Goal: Task Accomplishment & Management: Manage account settings

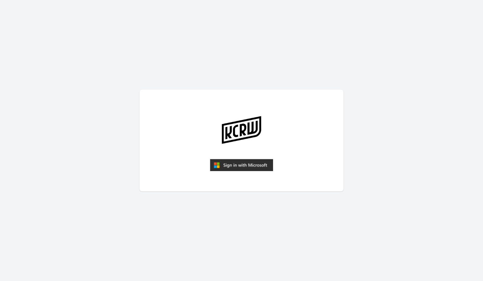
click at [229, 168] on img "submit" at bounding box center [241, 165] width 63 height 12
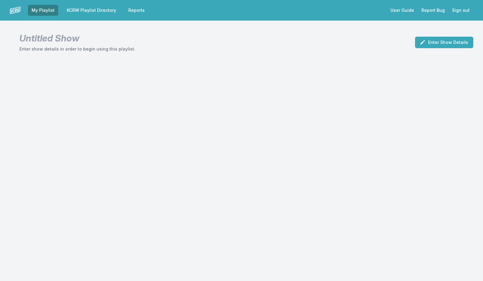
click at [98, 10] on link "KCRW Playlist Directory" at bounding box center [91, 10] width 57 height 11
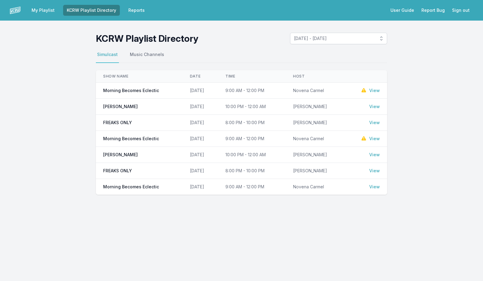
click at [373, 89] on link "View" at bounding box center [374, 91] width 11 height 6
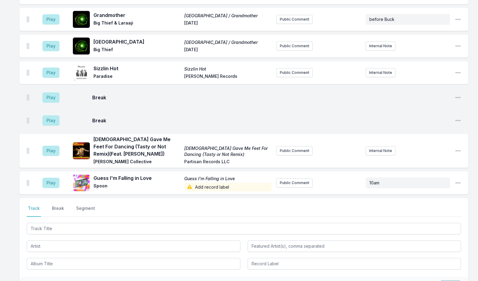
scroll to position [394, 0]
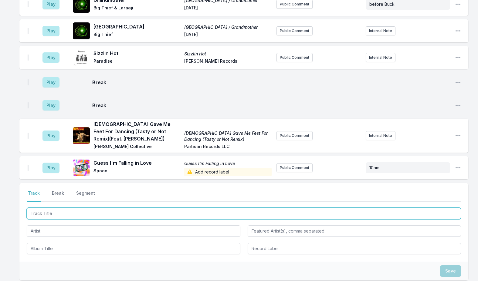
click at [113, 208] on input "Track Title" at bounding box center [244, 214] width 434 height 12
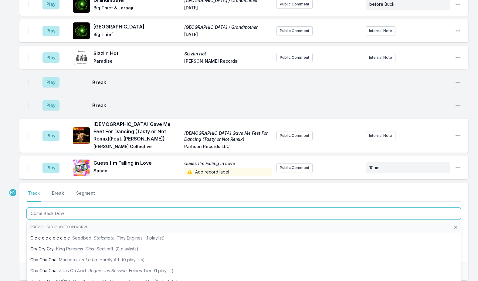
type input "Come Back Down"
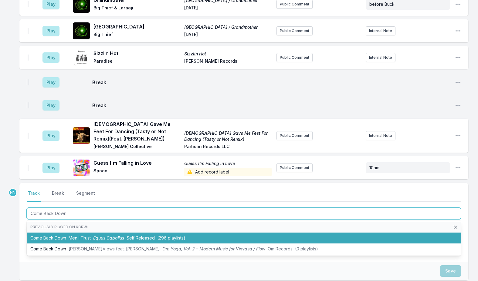
click at [118, 236] on span "Equus Caballus" at bounding box center [108, 238] width 31 height 5
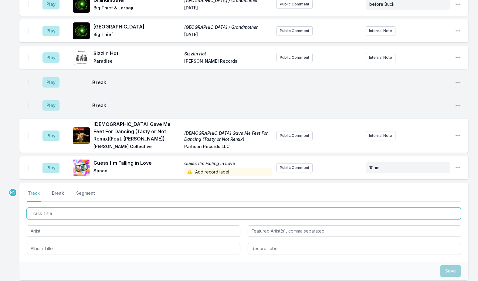
scroll to position [421, 0]
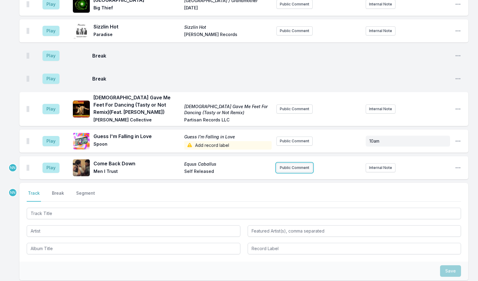
click at [304, 163] on button "Public Comment" at bounding box center [294, 167] width 36 height 9
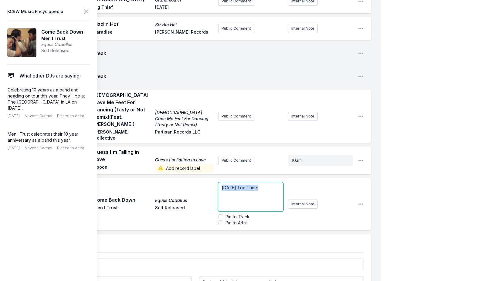
drag, startPoint x: 221, startPoint y: 159, endPoint x: 258, endPoint y: 161, distance: 36.8
click at [258, 183] on div "[DATE] Top Tune:" at bounding box center [250, 197] width 65 height 29
click at [268, 185] on p "﻿ [DATE] Top Tune :" at bounding box center [251, 188] width 58 height 6
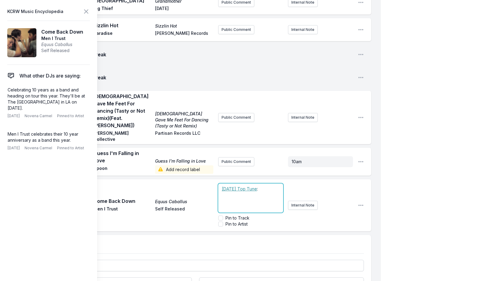
scroll to position [445, 0]
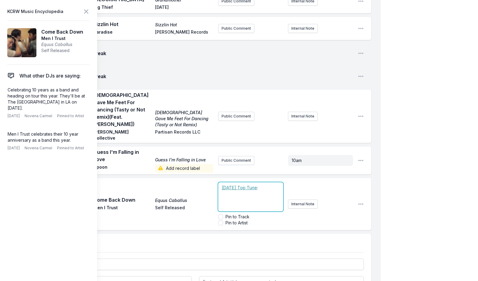
click at [266, 183] on div "﻿ [DATE] Top Tune :" at bounding box center [250, 197] width 65 height 29
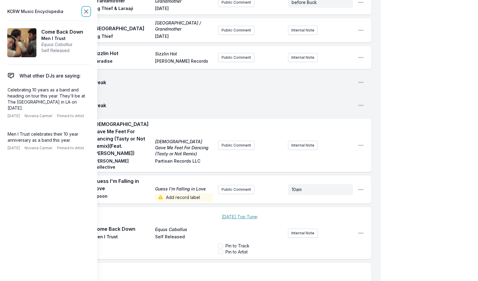
click at [84, 9] on icon at bounding box center [85, 11] width 7 height 7
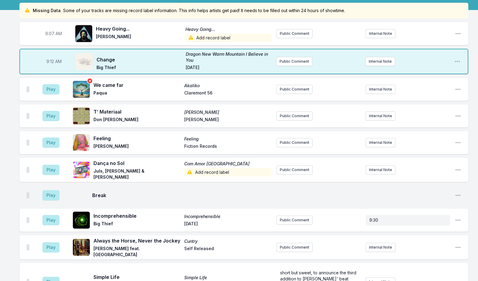
scroll to position [0, 0]
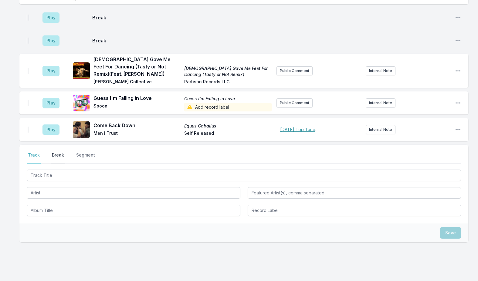
click at [60, 152] on button "Break" at bounding box center [58, 158] width 15 height 12
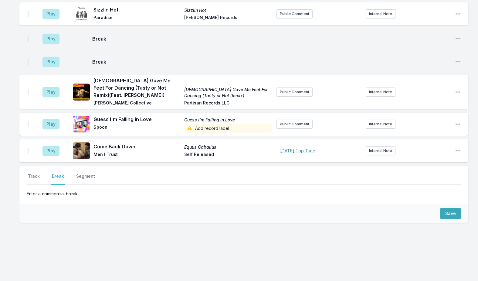
scroll to position [493, 0]
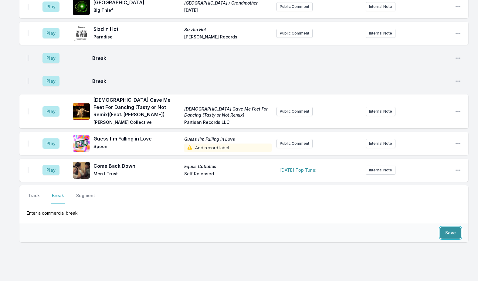
click at [450, 227] on button "Save" at bounding box center [450, 233] width 21 height 12
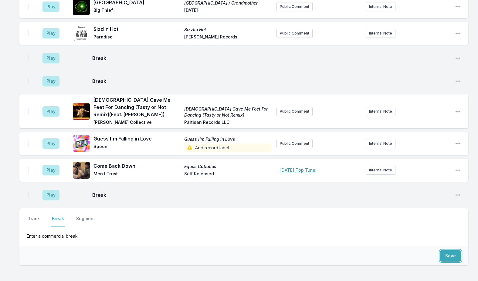
scroll to position [516, 0]
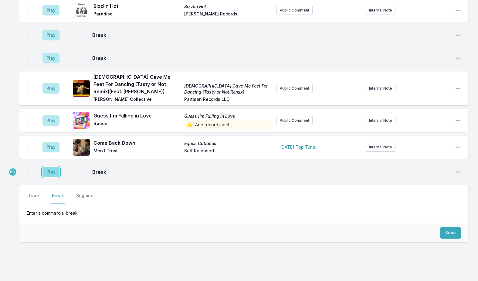
click at [55, 167] on button "Play" at bounding box center [50, 172] width 17 height 10
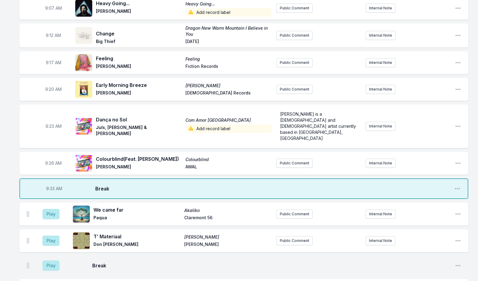
scroll to position [182, 0]
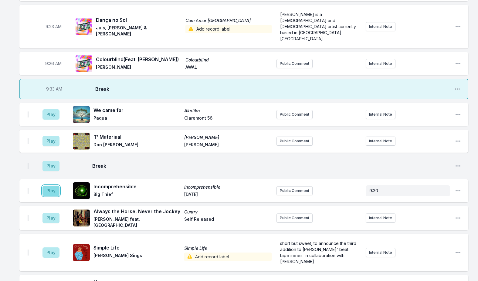
click at [52, 186] on button "Play" at bounding box center [50, 191] width 17 height 10
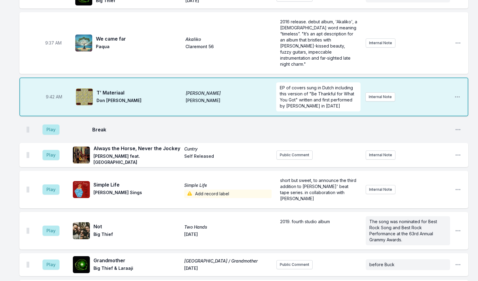
scroll to position [334, 0]
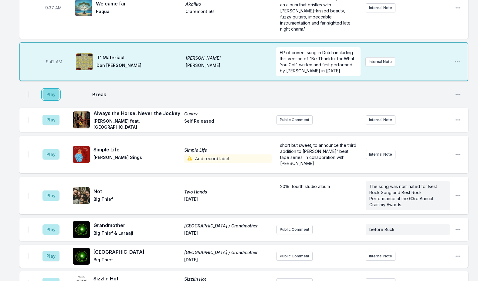
click at [49, 89] on button "Play" at bounding box center [50, 94] width 17 height 10
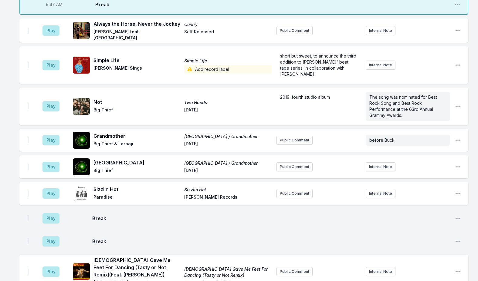
scroll to position [425, 0]
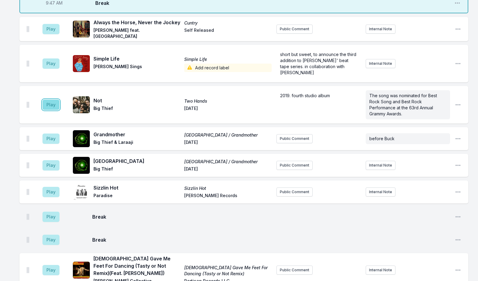
click at [51, 100] on button "Play" at bounding box center [50, 105] width 17 height 10
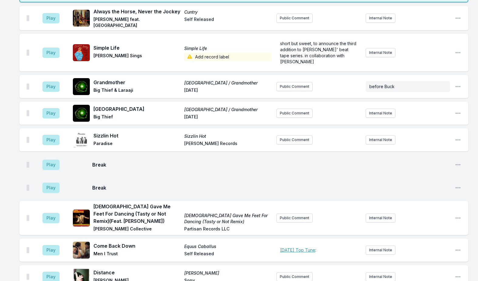
scroll to position [576, 0]
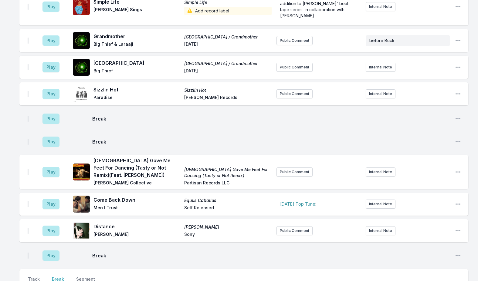
scroll to position [599, 0]
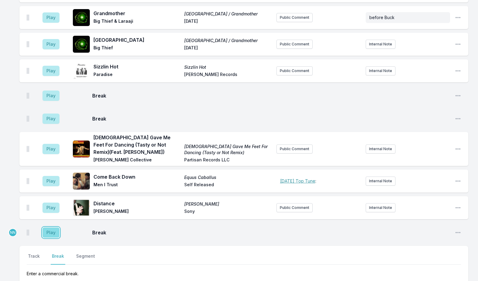
click at [45, 228] on button "Play" at bounding box center [50, 233] width 17 height 10
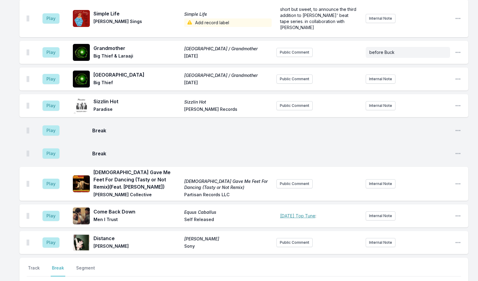
scroll to position [701, 0]
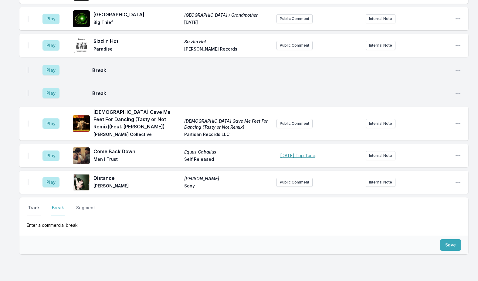
click at [38, 205] on button "Track" at bounding box center [34, 211] width 14 height 12
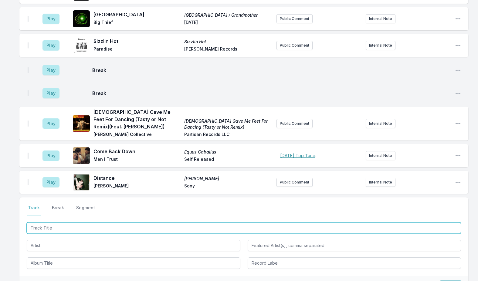
click at [61, 223] on input "Track Title" at bounding box center [244, 229] width 434 height 12
type input "LA"
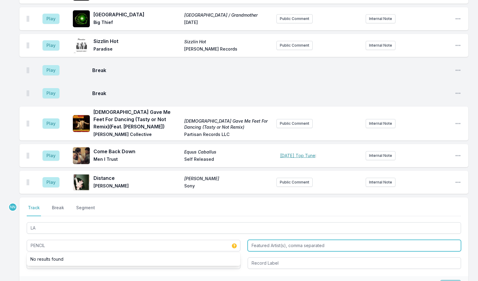
type input "PENCIL"
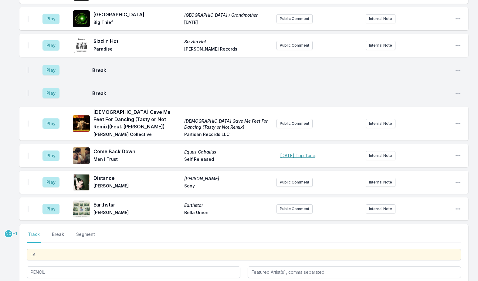
scroll to position [728, 0]
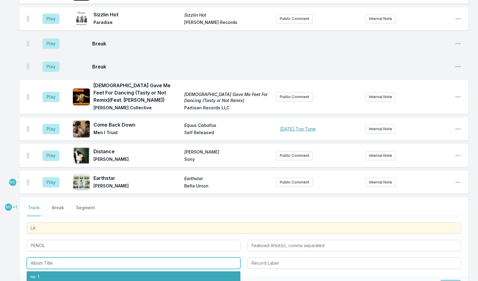
click at [72, 272] on li "no. 1" at bounding box center [134, 277] width 214 height 11
type input "no. 1"
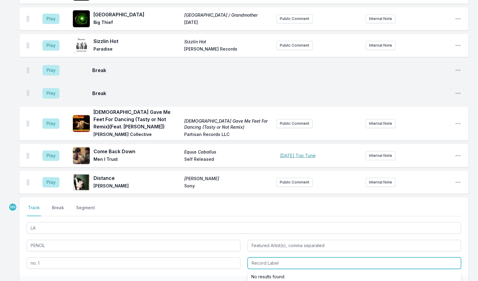
click at [259, 258] on input "Record Label" at bounding box center [354, 264] width 214 height 12
type input "Self Released"
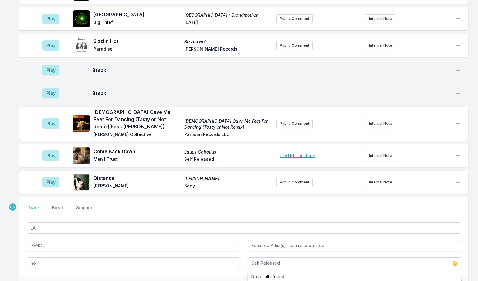
click at [449, 280] on button "Save" at bounding box center [450, 286] width 21 height 12
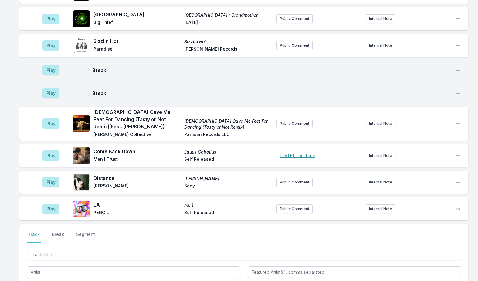
scroll to position [755, 0]
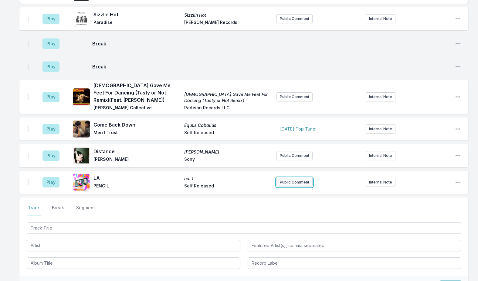
click at [291, 178] on button "Public Comment" at bounding box center [294, 182] width 36 height 9
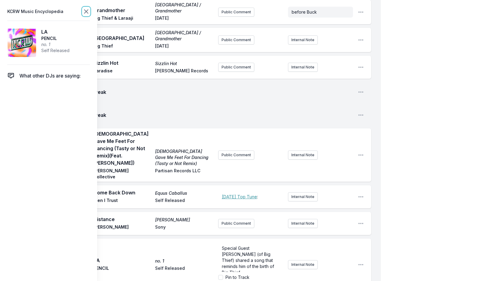
click at [86, 11] on icon at bounding box center [86, 12] width 4 height 4
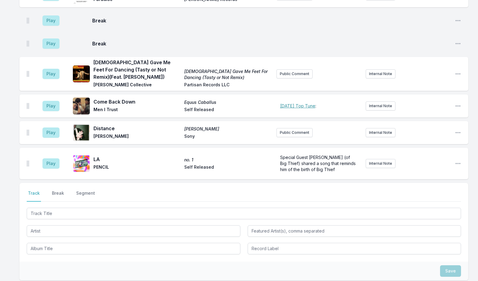
scroll to position [763, 0]
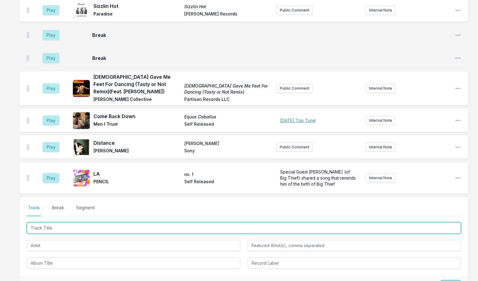
click at [62, 223] on input "Track Title" at bounding box center [244, 229] width 434 height 12
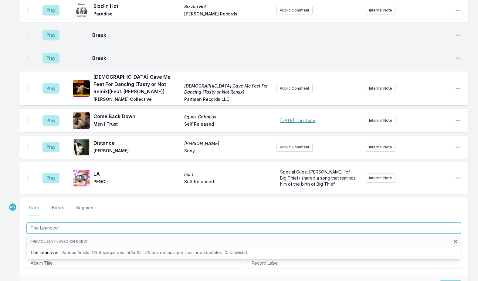
type input "The Leanover"
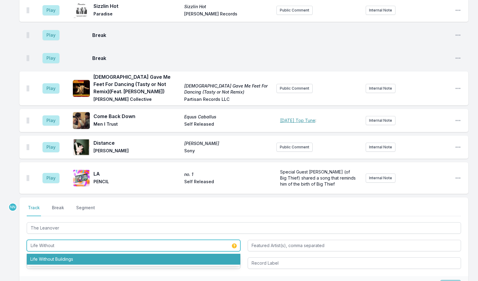
click at [61, 254] on li "Life Without Buildings" at bounding box center [134, 259] width 214 height 11
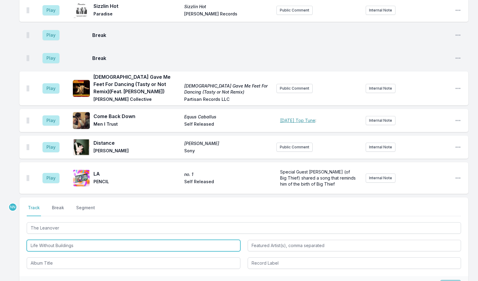
type input "Life Without Buildings"
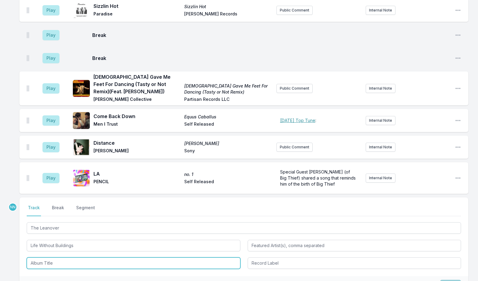
click at [61, 258] on input "Album Title" at bounding box center [134, 264] width 214 height 12
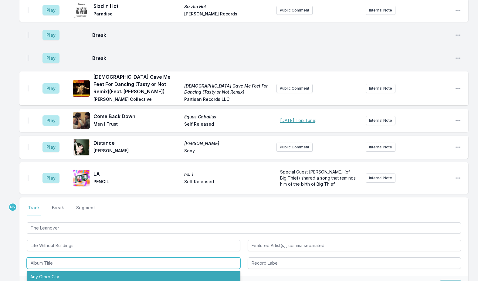
click at [59, 272] on li "Any Other City" at bounding box center [134, 277] width 214 height 11
type input "Any Other City"
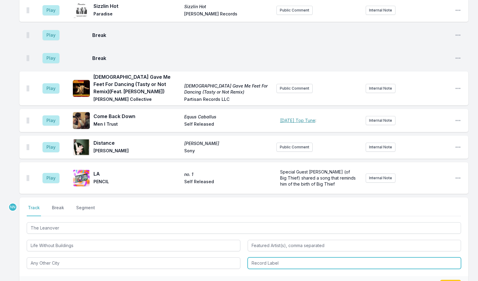
click at [271, 258] on input "Record Label" at bounding box center [354, 264] width 214 height 12
type input "Tugboat Records"
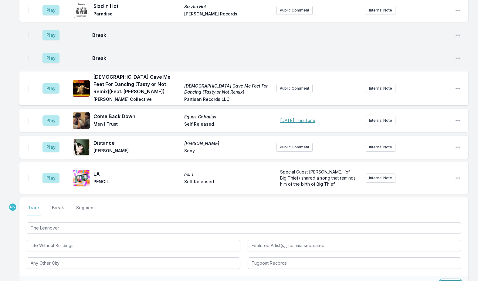
click at [446, 280] on button "Save" at bounding box center [450, 286] width 21 height 12
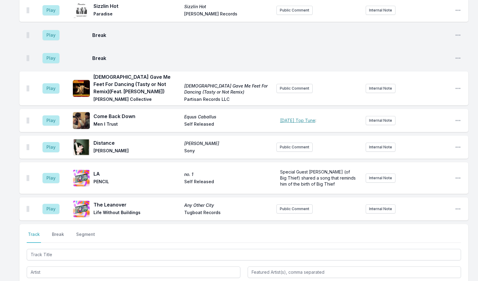
scroll to position [792, 0]
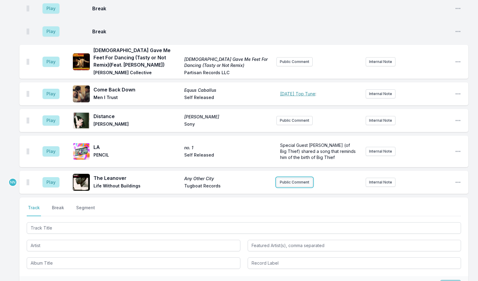
click at [300, 178] on button "Public Comment" at bounding box center [294, 182] width 36 height 9
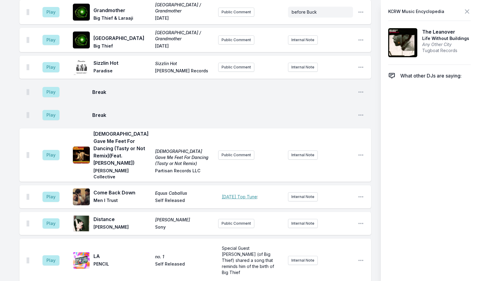
scroll to position [815, 0]
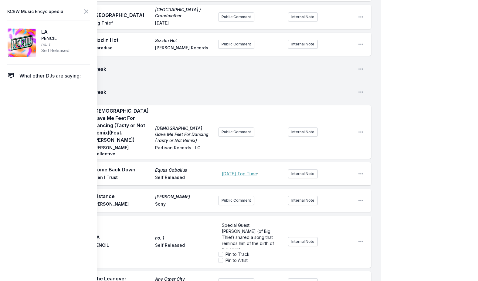
click at [254, 189] on div "Play Distance [PERSON_NAME] Sony Public Comment Internal Note Open playlist ite…" at bounding box center [195, 200] width 352 height 23
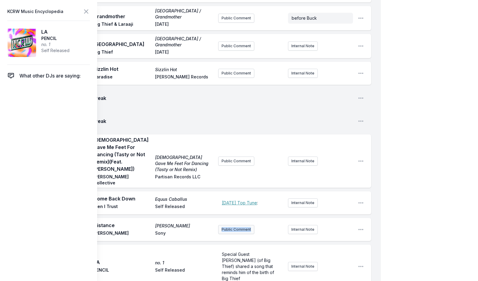
click at [254, 225] on aside "Public Comment" at bounding box center [250, 229] width 65 height 9
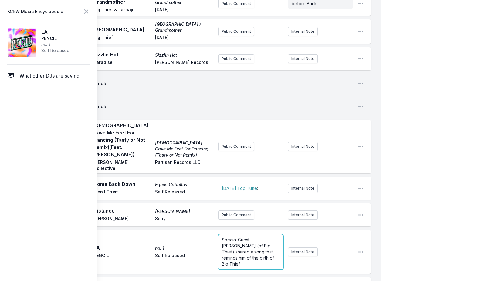
click at [250, 235] on div "Special Guest [PERSON_NAME] (of Big Thief) shared a song that reminds him of th…" at bounding box center [250, 252] width 65 height 35
click at [250, 235] on div "Special Guest [PERSON_NAME] (of Big Thief) shared a song that reminds him of th…" at bounding box center [250, 249] width 65 height 29
click at [263, 237] on span "Special Guest [PERSON_NAME] (of Big Thief) shared a song that reminds him of th…" at bounding box center [248, 251] width 53 height 29
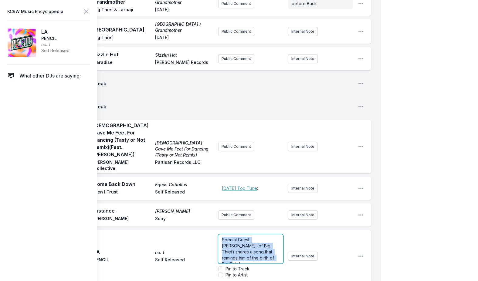
drag, startPoint x: 221, startPoint y: 173, endPoint x: 286, endPoint y: 201, distance: 70.0
click at [286, 232] on div "Special Guest [PERSON_NAME] (of Big Thief) shares a song that reminds him of th…" at bounding box center [285, 256] width 135 height 49
copy span "Special Guest [PERSON_NAME] (of Big Thief) shares a song that reminds him of th…"
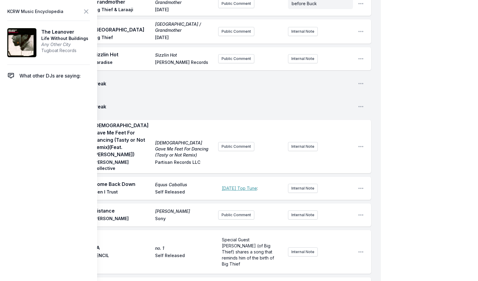
scroll to position [815, 0]
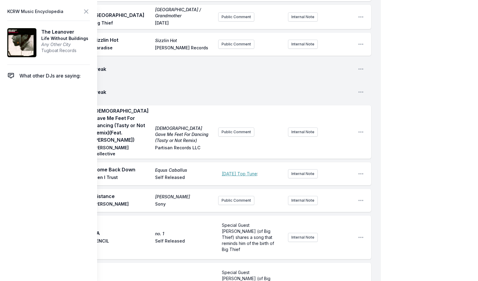
drag, startPoint x: 230, startPoint y: 213, endPoint x: 263, endPoint y: 219, distance: 34.2
click at [263, 270] on p "Special Guest [PERSON_NAME] (of Big Thief) shares a song that reminds him of th…" at bounding box center [251, 285] width 58 height 30
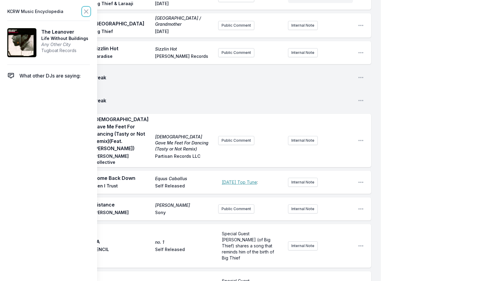
click at [87, 10] on icon at bounding box center [85, 11] width 7 height 7
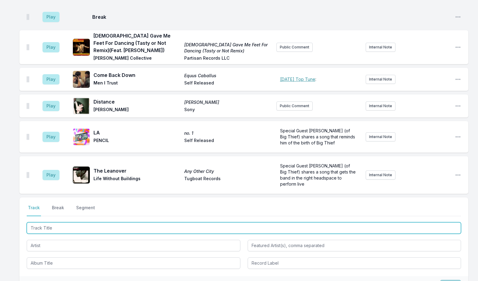
click at [52, 223] on input "Track Title" at bounding box center [244, 229] width 434 height 12
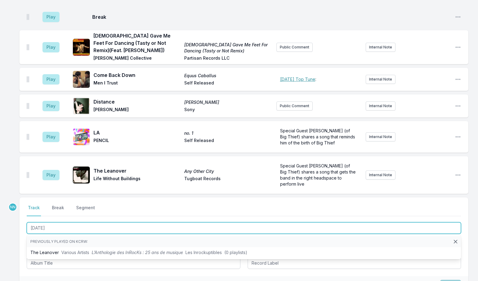
type input "[DATE]"
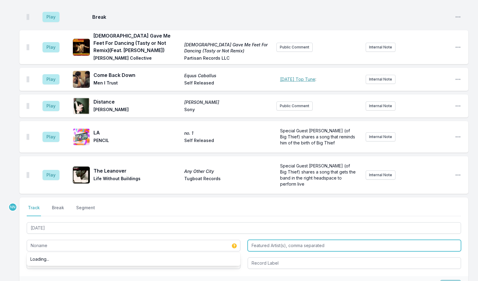
type input "Noname"
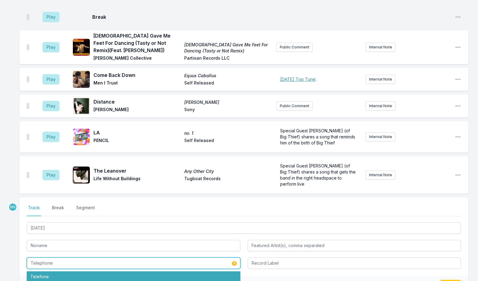
click at [48, 272] on li "Telefone" at bounding box center [134, 277] width 214 height 11
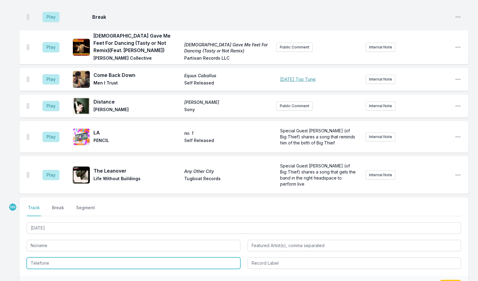
type input "Telefone"
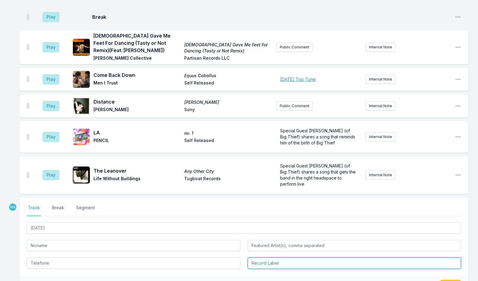
click at [265, 258] on input "Record Label" at bounding box center [354, 264] width 214 height 12
type input "Self Released"
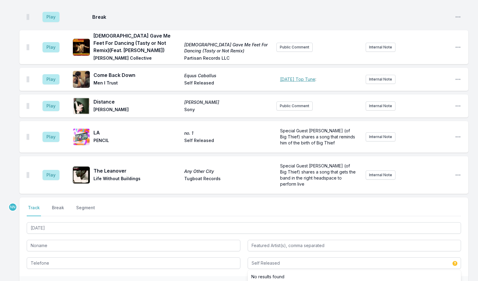
click at [451, 271] on ul "No results found" at bounding box center [354, 277] width 214 height 13
click at [453, 280] on button "Save" at bounding box center [450, 286] width 21 height 12
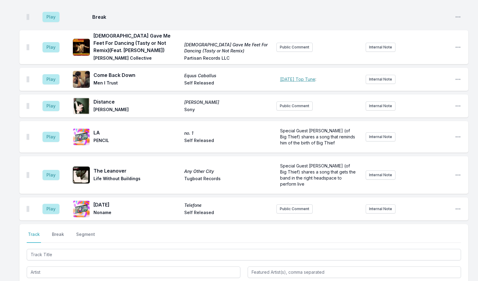
scroll to position [833, 0]
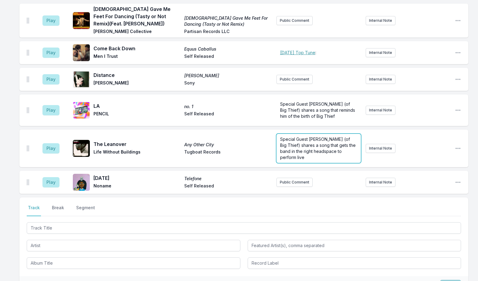
click at [286, 137] on span "Special Guest [PERSON_NAME] (of Big Thief) shares a song that gets the band in …" at bounding box center [318, 148] width 77 height 23
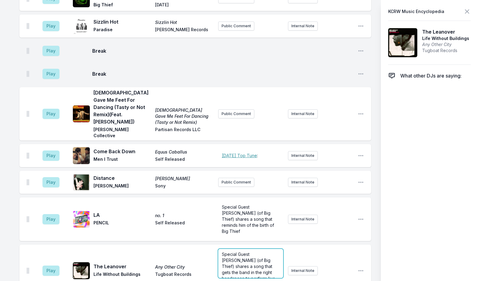
scroll to position [842, 0]
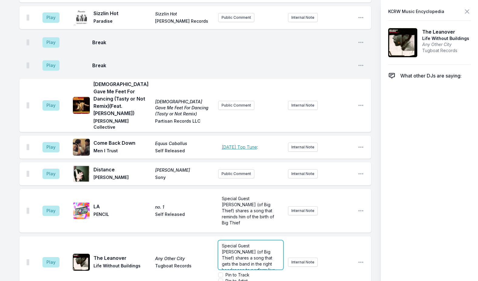
click at [286, 117] on ul "Play Always the Horse, Never the Jockey Cuntry [PERSON_NAME] feat. Iwewe Self R…" at bounding box center [195, 92] width 352 height 448
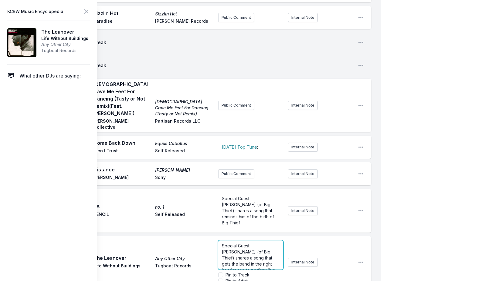
click at [248, 244] on span "Special Guest [PERSON_NAME] (of Big Thief) shares a song that gets the band in …" at bounding box center [248, 258] width 53 height 29
drag, startPoint x: 221, startPoint y: 173, endPoint x: 270, endPoint y: 195, distance: 53.4
click at [270, 241] on div "Special Guest [PERSON_NAME] (of Big Thief) shares a song that gets the band in …" at bounding box center [250, 255] width 65 height 29
copy span "Special Guest [PERSON_NAME] (of Big Thief) shares a song that gets the band in …"
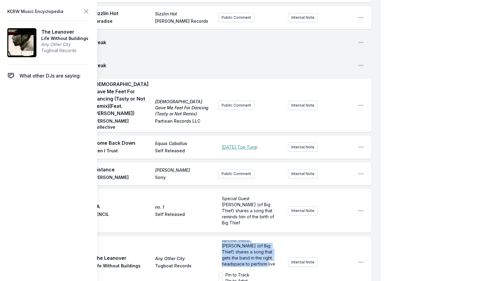
scroll to position [833, 0]
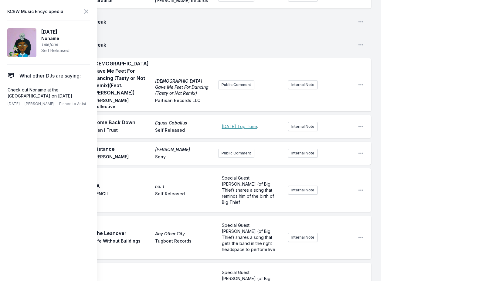
scroll to position [6, 0]
drag, startPoint x: 232, startPoint y: 206, endPoint x: 252, endPoint y: 218, distance: 23.6
click at [252, 264] on p "Special Guest [PERSON_NAME] (of Big Thief) shares a song that gets the band in …" at bounding box center [251, 279] width 58 height 30
click at [86, 12] on icon at bounding box center [86, 12] width 4 height 4
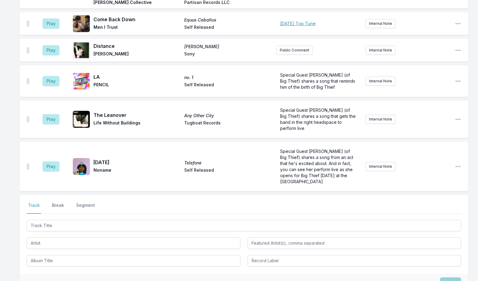
scroll to position [866, 0]
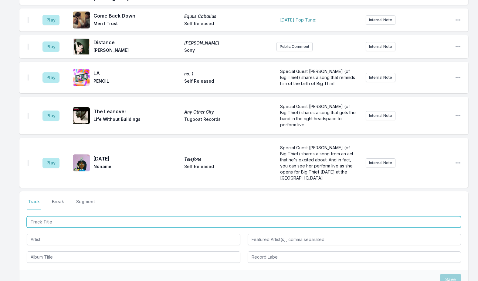
click at [62, 217] on input "Track Title" at bounding box center [244, 223] width 434 height 12
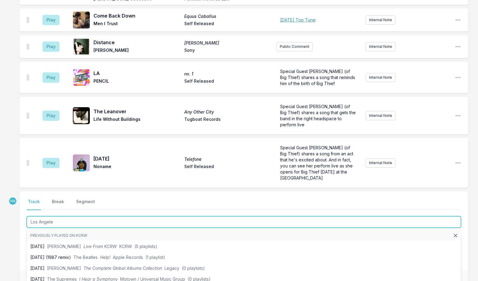
type input "[GEOGRAPHIC_DATA]"
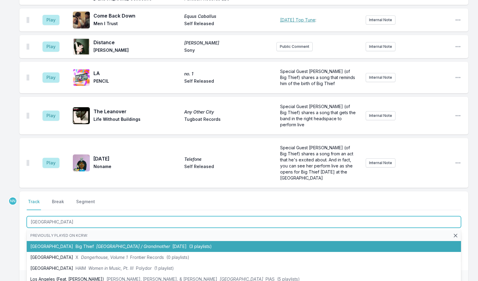
click at [76, 244] on span "Big Thief" at bounding box center [85, 246] width 18 height 5
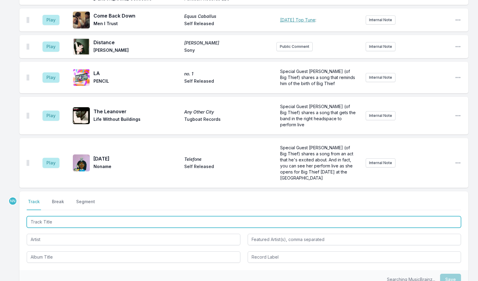
scroll to position [893, 0]
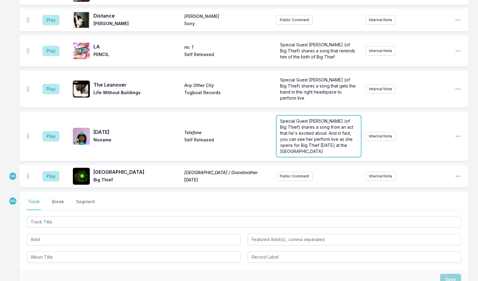
click at [288, 112] on div "Play [DATE] Telefone Noname Self Released Special Guest [PERSON_NAME] (of Big T…" at bounding box center [243, 137] width 449 height 50
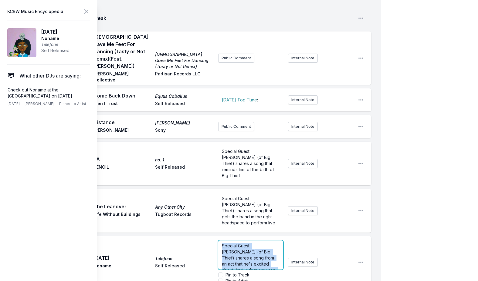
scroll to position [24, 0]
drag, startPoint x: 221, startPoint y: 174, endPoint x: 299, endPoint y: 200, distance: 82.2
click at [299, 238] on div "Special Guest [PERSON_NAME] (of Big Thief) shares a song from an act that he's …" at bounding box center [285, 262] width 135 height 49
copy span "Special Guest [PERSON_NAME] (of Big Thief) shares a song from an act that he's …"
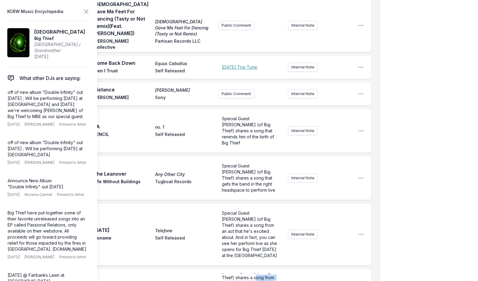
scroll to position [24, 0]
drag, startPoint x: 232, startPoint y: 214, endPoint x: 278, endPoint y: 223, distance: 46.8
click at [265, 252] on span "Special Guest [PERSON_NAME] (of Big Thief) shares a song from an act that he's …" at bounding box center [250, 276] width 56 height 48
drag, startPoint x: 232, startPoint y: 213, endPoint x: 246, endPoint y: 201, distance: 18.5
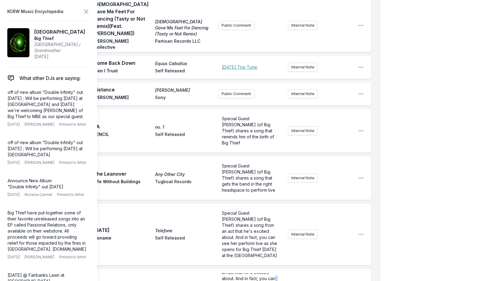
click at [246, 252] on span "Special Guest [PERSON_NAME] (of Big Thief) shares a song from an act that he's …" at bounding box center [250, 276] width 56 height 48
click at [85, 11] on icon at bounding box center [85, 11] width 7 height 7
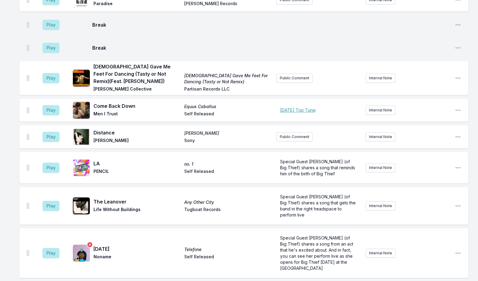
scroll to position [948, 0]
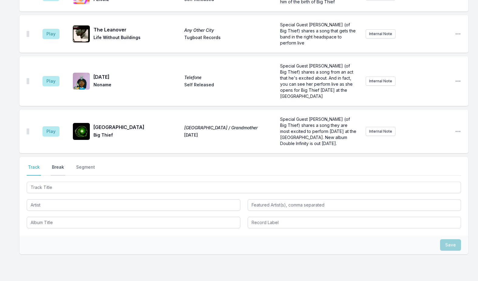
click at [59, 164] on button "Break" at bounding box center [58, 170] width 15 height 12
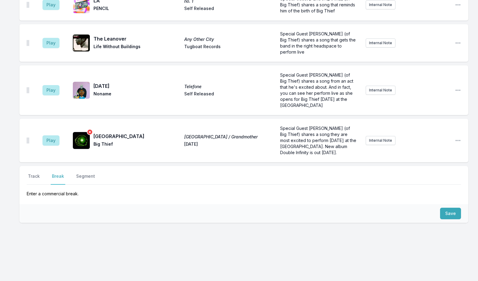
scroll to position [907, 0]
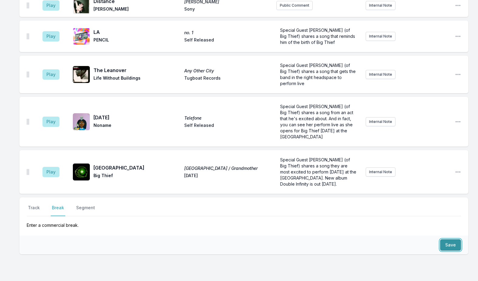
click at [452, 240] on button "Save" at bounding box center [450, 246] width 21 height 12
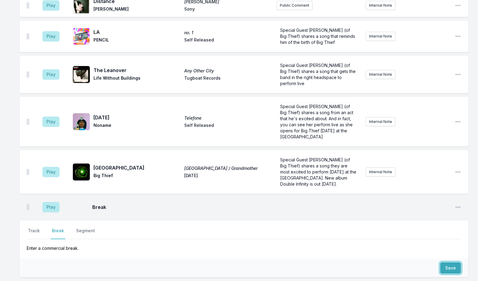
scroll to position [930, 0]
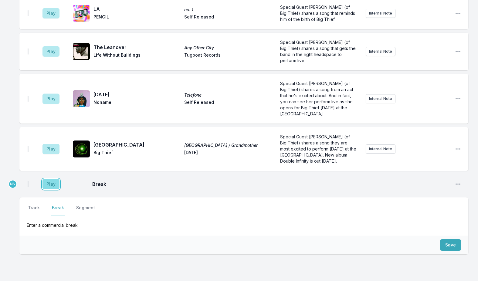
click at [49, 179] on button "Play" at bounding box center [50, 184] width 17 height 10
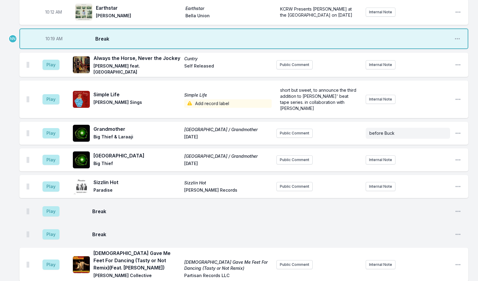
scroll to position [597, 0]
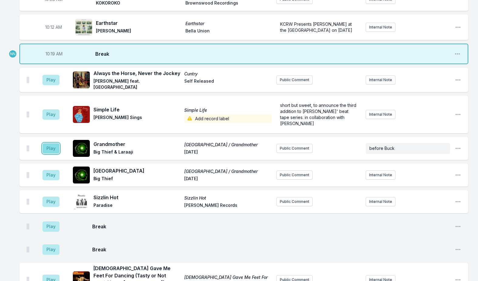
click at [49, 143] on button "Play" at bounding box center [50, 148] width 17 height 10
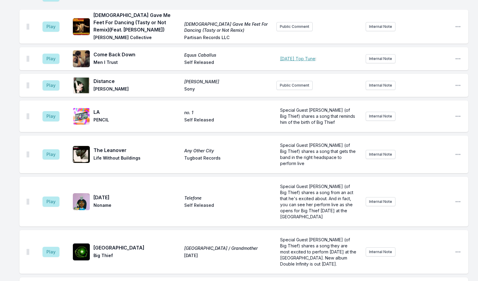
scroll to position [840, 0]
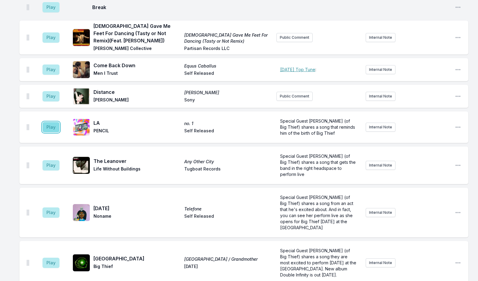
click at [51, 122] on button "Play" at bounding box center [50, 127] width 17 height 10
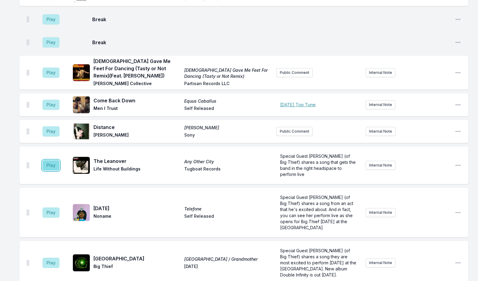
click at [46, 160] on button "Play" at bounding box center [50, 165] width 17 height 10
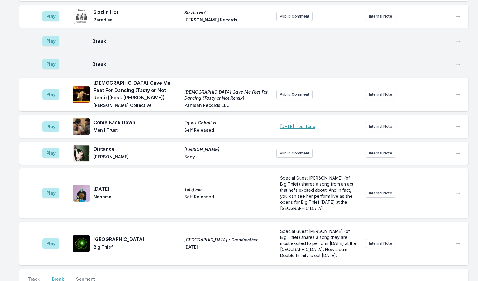
scroll to position [870, 0]
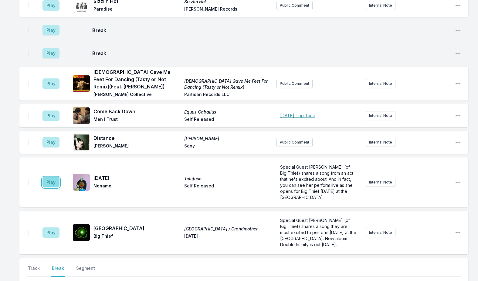
click at [53, 177] on button "Play" at bounding box center [50, 182] width 17 height 10
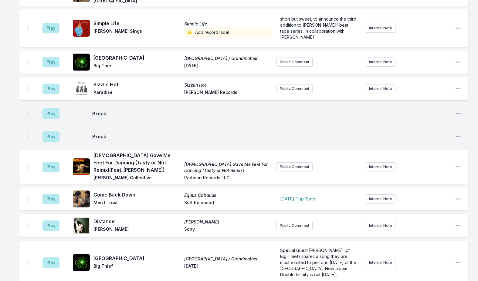
scroll to position [900, 0]
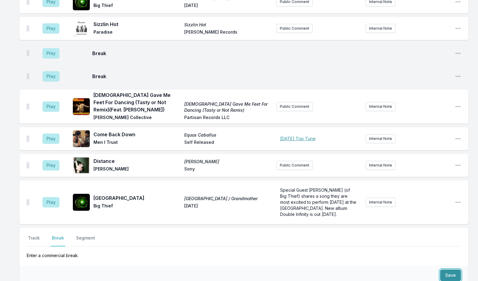
click at [449, 270] on button "Save" at bounding box center [450, 276] width 21 height 12
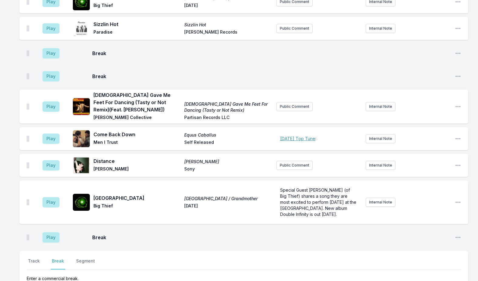
scroll to position [923, 0]
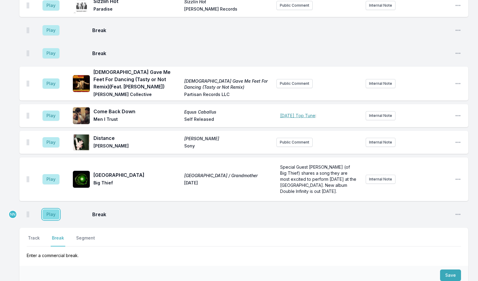
click at [55, 210] on button "Play" at bounding box center [50, 215] width 17 height 10
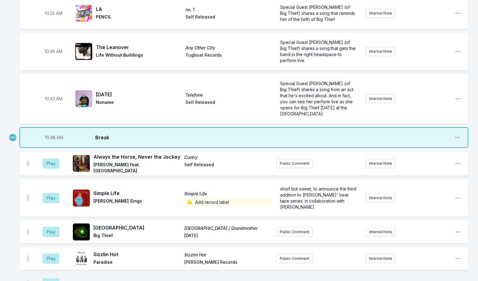
scroll to position [681, 0]
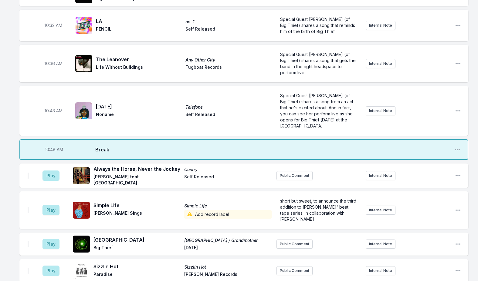
drag, startPoint x: 26, startPoint y: 213, endPoint x: 30, endPoint y: 209, distance: 5.2
click at [30, 233] on div "Play Los Angeles [GEOGRAPHIC_DATA] / Grandmother Big Thief [DATE] Public Commen…" at bounding box center [243, 244] width 449 height 23
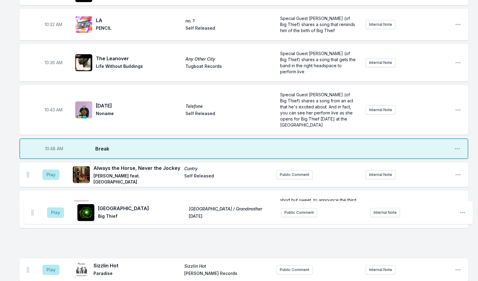
scroll to position [683, 0]
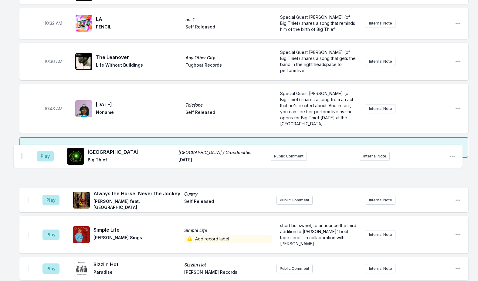
drag, startPoint x: 27, startPoint y: 213, endPoint x: 24, endPoint y: 157, distance: 56.5
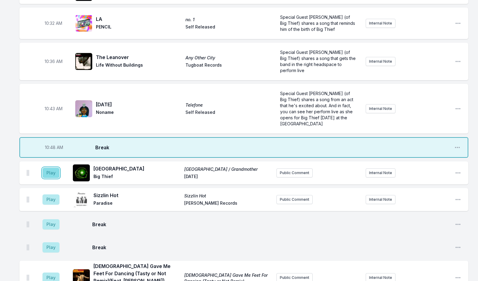
click at [50, 168] on button "Play" at bounding box center [50, 173] width 17 height 10
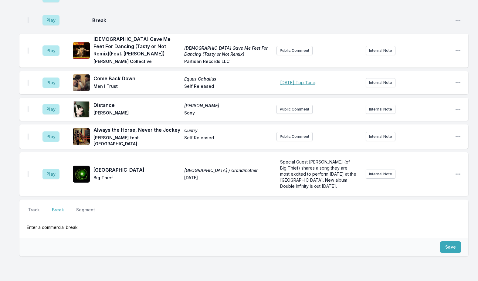
scroll to position [1001, 0]
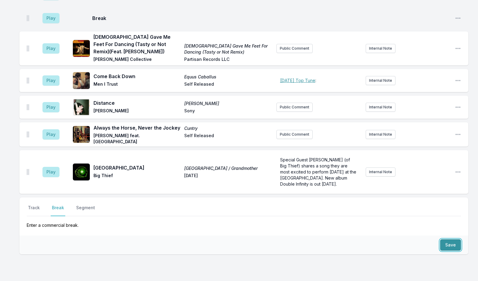
click at [443, 240] on button "Save" at bounding box center [450, 246] width 21 height 12
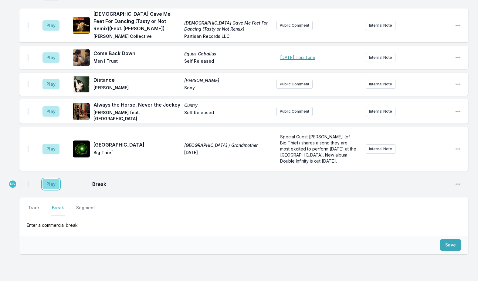
click at [52, 179] on button "Play" at bounding box center [50, 184] width 17 height 10
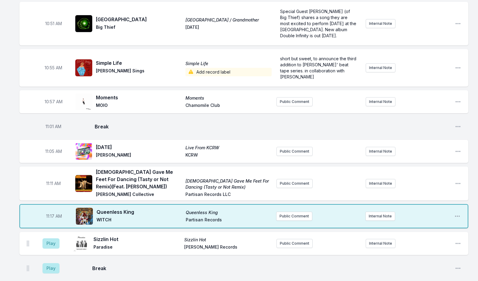
scroll to position [842, 0]
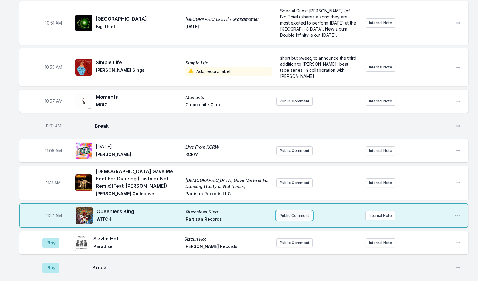
click at [288, 211] on button "Public Comment" at bounding box center [294, 215] width 36 height 9
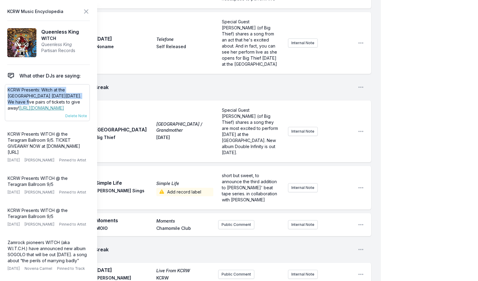
drag, startPoint x: 75, startPoint y: 94, endPoint x: 5, endPoint y: 91, distance: 69.8
click at [5, 91] on div "KCRW Presents: Witch at the [GEOGRAPHIC_DATA] [DATE][DATE]. We have five pairs …" at bounding box center [47, 102] width 85 height 37
click at [85, 11] on icon at bounding box center [85, 11] width 7 height 7
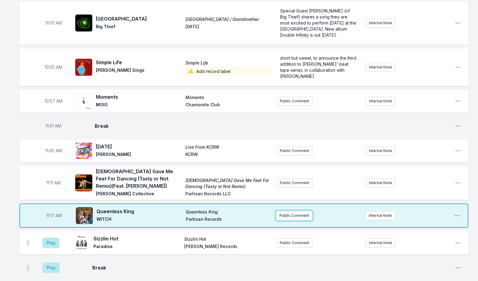
click at [293, 211] on button "Public Comment" at bounding box center [294, 215] width 36 height 9
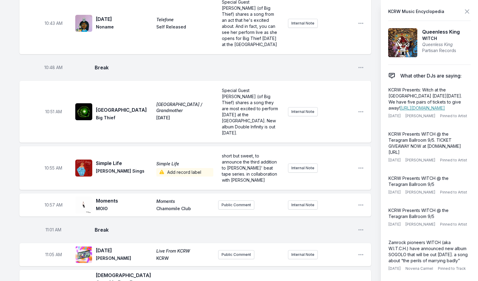
scroll to position [872, 0]
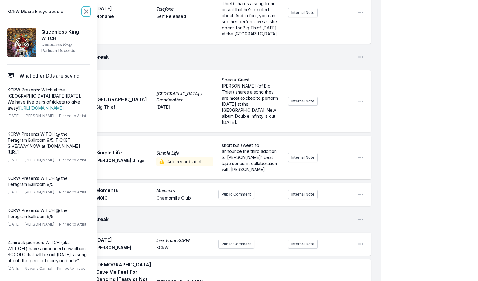
click at [88, 15] on icon at bounding box center [85, 11] width 7 height 7
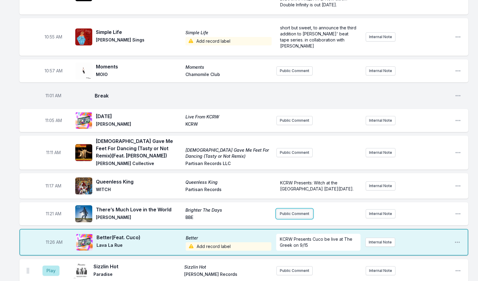
click at [288, 210] on button "Public Comment" at bounding box center [294, 214] width 36 height 9
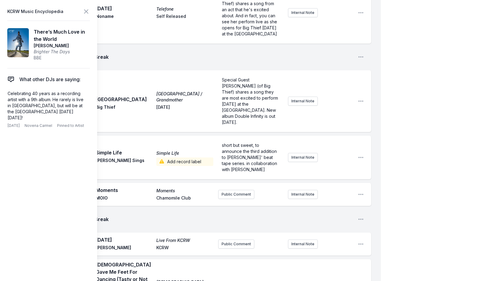
scroll to position [1014, 0]
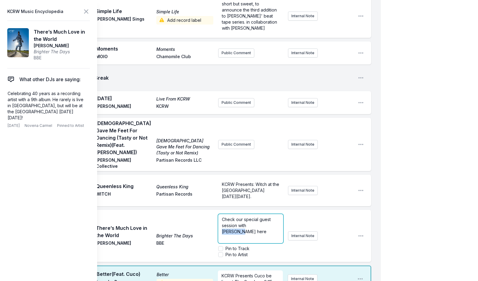
drag, startPoint x: 247, startPoint y: 148, endPoint x: 272, endPoint y: 148, distance: 24.9
click at [272, 217] on p "Check our special guest session with [PERSON_NAME] here" at bounding box center [251, 226] width 58 height 18
click at [87, 14] on icon at bounding box center [85, 11] width 7 height 7
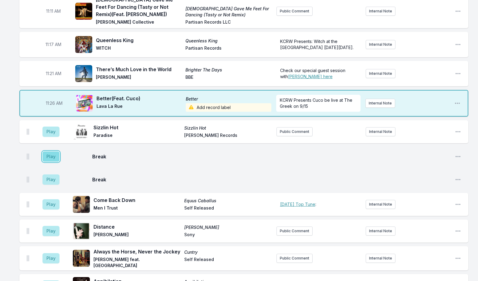
click at [52, 152] on button "Play" at bounding box center [50, 157] width 17 height 10
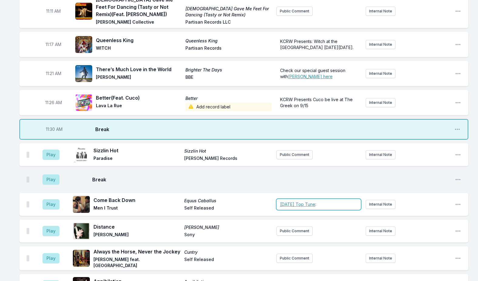
click at [322, 199] on div "﻿ [DATE] Top Tune :" at bounding box center [318, 204] width 84 height 11
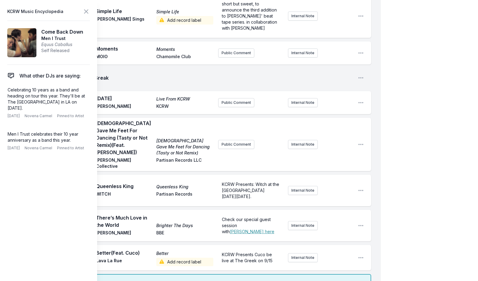
scroll to position [1075, 0]
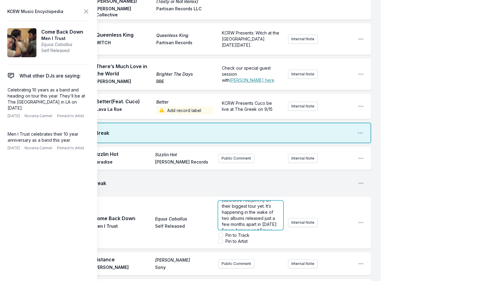
scroll to position [36, 0]
click at [255, 167] on span ": Men I Trust are winding their way through the [GEOGRAPHIC_DATA] on their bigg…" at bounding box center [250, 233] width 57 height 133
click at [257, 167] on span ": Men I Trust are winding their way through the [GEOGRAPHIC_DATA] on their bigg…" at bounding box center [250, 233] width 57 height 133
click at [86, 12] on icon at bounding box center [85, 11] width 7 height 7
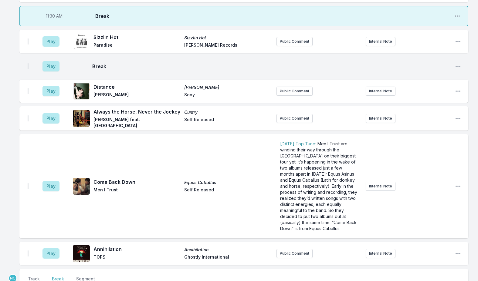
scroll to position [1138, 0]
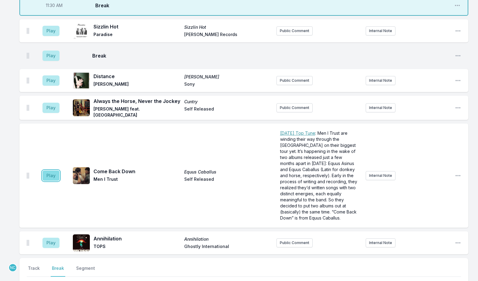
click at [50, 171] on button "Play" at bounding box center [50, 176] width 17 height 10
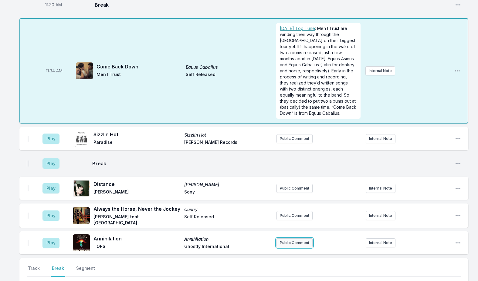
click at [289, 239] on button "Public Comment" at bounding box center [294, 243] width 36 height 9
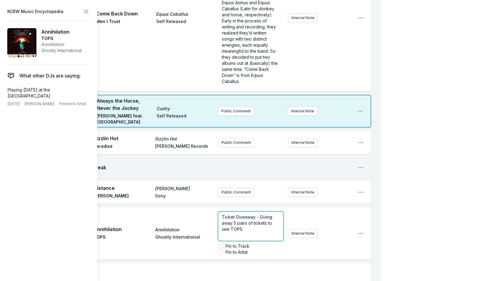
scroll to position [1366, 0]
click at [249, 215] on p "Ticket Giveaway - Giving away 5 pairs of tickets to see TOPS" at bounding box center [251, 224] width 58 height 18
drag, startPoint x: 213, startPoint y: 123, endPoint x: 202, endPoint y: 124, distance: 10.9
click at [202, 208] on div "Play Annihilation Annihilation TOPS Ghostly International Ticket Giveaway - Giv…" at bounding box center [195, 234] width 352 height 52
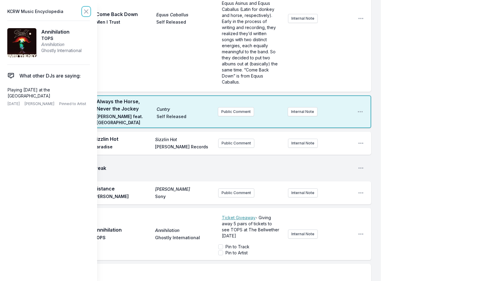
click at [85, 12] on icon at bounding box center [85, 11] width 7 height 7
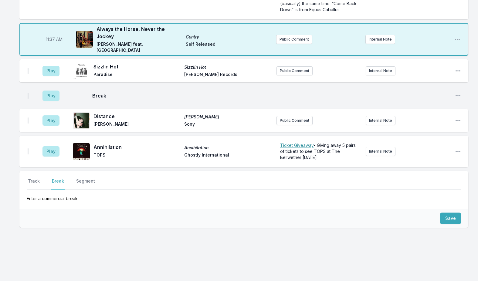
scroll to position [1211, 0]
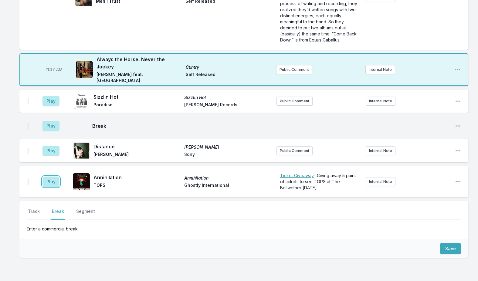
drag, startPoint x: 55, startPoint y: 148, endPoint x: 8, endPoint y: 160, distance: 48.0
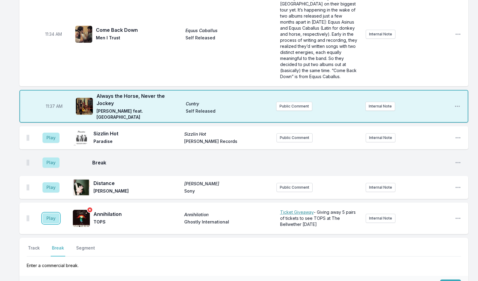
scroll to position [1120, 0]
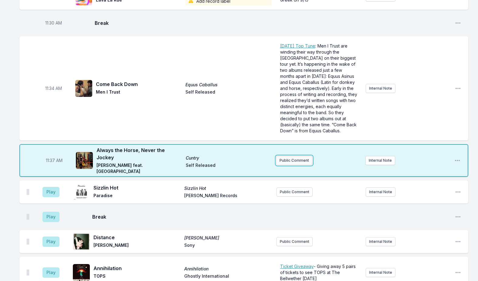
click at [291, 156] on button "Public Comment" at bounding box center [294, 160] width 36 height 9
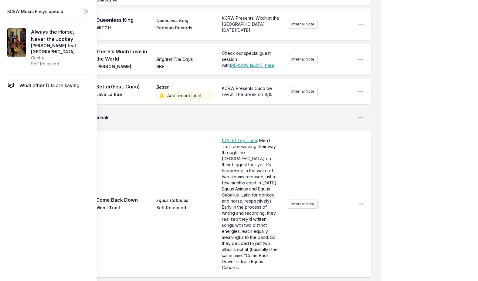
scroll to position [3, 0]
click at [88, 12] on icon at bounding box center [85, 11] width 7 height 7
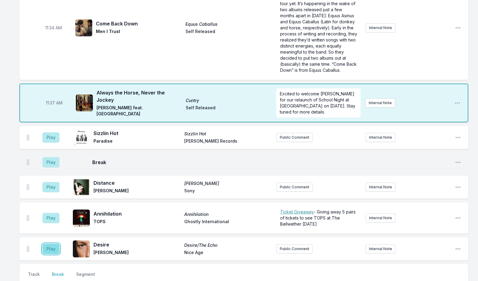
click at [51, 244] on button "Play" at bounding box center [50, 249] width 17 height 10
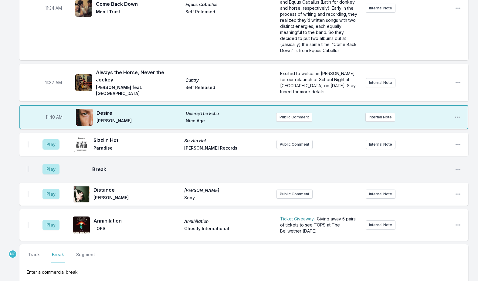
scroll to position [1211, 0]
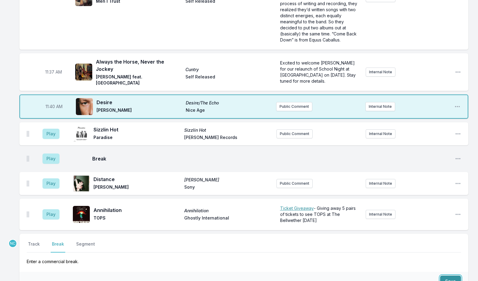
click at [447, 276] on button "Save" at bounding box center [450, 282] width 21 height 12
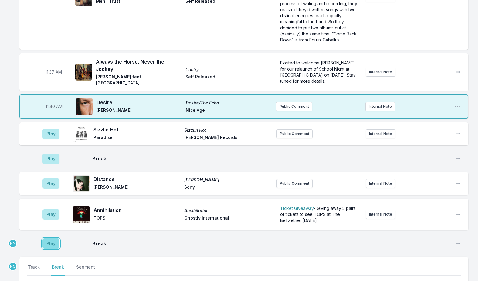
click at [51, 239] on button "Play" at bounding box center [50, 244] width 17 height 10
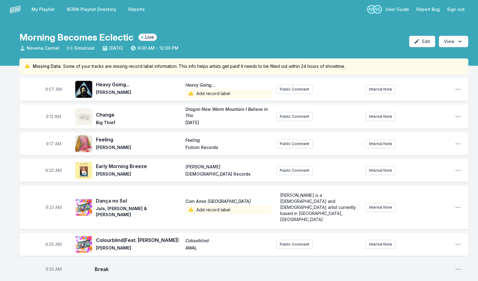
scroll to position [0, 0]
